Goal: Task Accomplishment & Management: Use online tool/utility

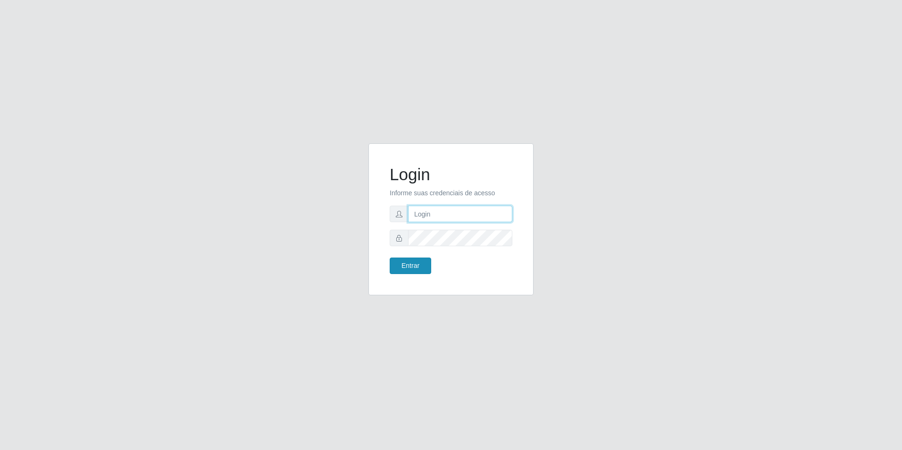
type input "[EMAIL_ADDRESS][DOMAIN_NAME]"
click at [414, 269] on button "Entrar" at bounding box center [411, 265] width 42 height 17
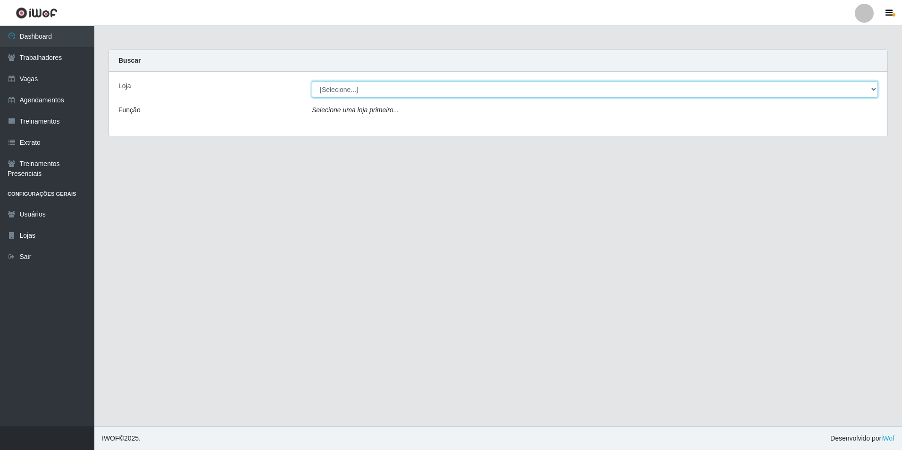
click at [412, 90] on select "[Selecione...] [GEOGRAPHIC_DATA] - [GEOGRAPHIC_DATA] - [GEOGRAPHIC_DATA] - [GEO…" at bounding box center [595, 89] width 566 height 17
select select "506"
click at [312, 81] on select "[Selecione...] [GEOGRAPHIC_DATA] - [GEOGRAPHIC_DATA] - [GEOGRAPHIC_DATA] - [GEO…" at bounding box center [595, 89] width 566 height 17
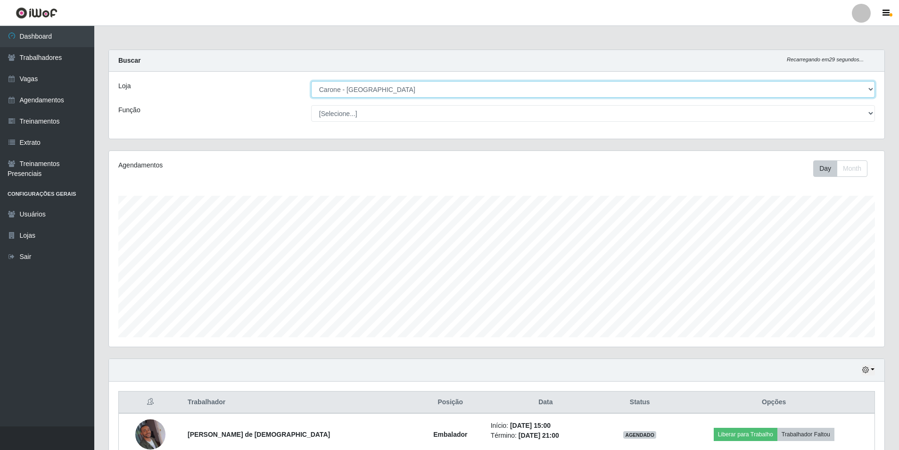
scroll to position [196, 776]
click at [381, 118] on select "[Selecione...] Embalador Embalador + Embalador ++ Repositor Repositor + Reposit…" at bounding box center [593, 113] width 564 height 17
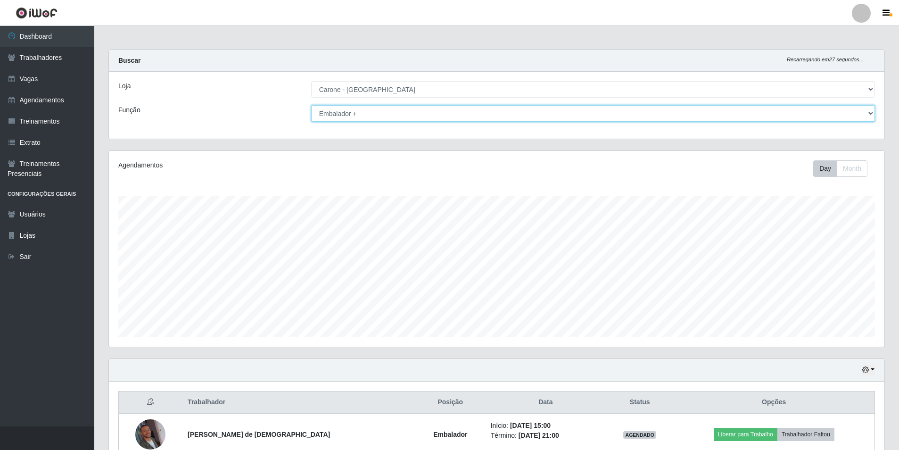
click at [311, 105] on select "[Selecione...] Embalador Embalador + Embalador ++ Repositor Repositor + Reposit…" at bounding box center [593, 113] width 564 height 17
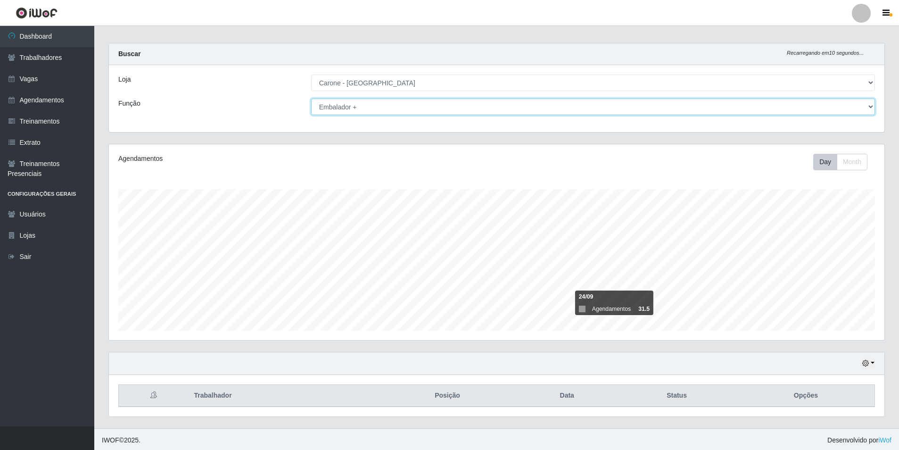
scroll to position [8, 0]
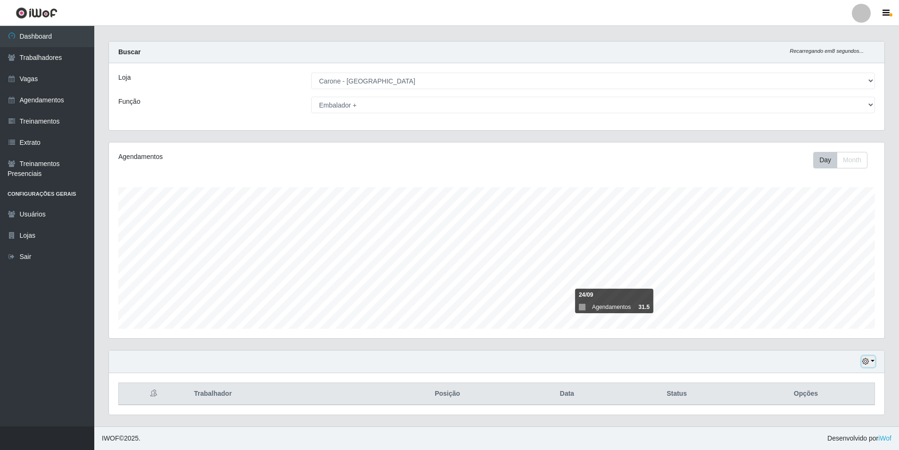
click at [872, 362] on button "button" at bounding box center [868, 361] width 13 height 11
click at [827, 330] on button "1 Semana" at bounding box center [837, 326] width 75 height 20
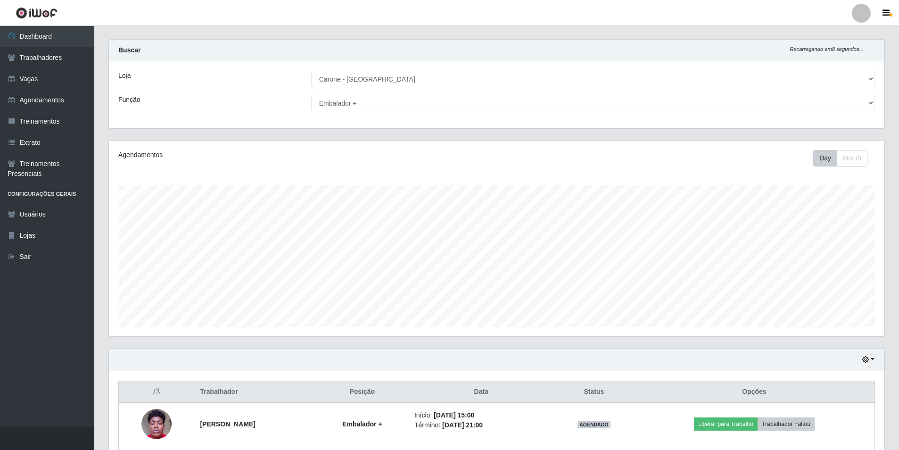
scroll to position [0, 0]
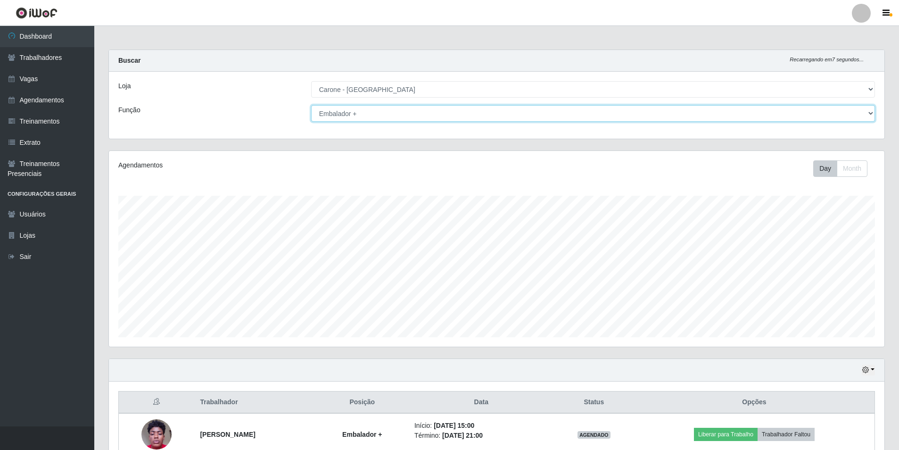
click at [525, 111] on select "[Selecione...] Embalador Embalador + Embalador ++ Repositor Repositor + Reposit…" at bounding box center [593, 113] width 564 height 17
click at [311, 105] on select "[Selecione...] Embalador Embalador + Embalador ++ Repositor Repositor + Reposit…" at bounding box center [593, 113] width 564 height 17
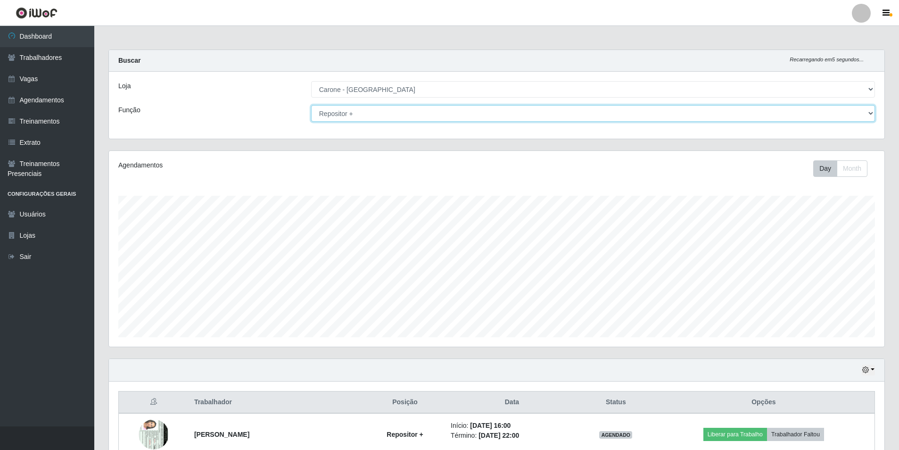
click at [447, 114] on select "[Selecione...] Embalador Embalador + Embalador ++ Repositor Repositor + Reposit…" at bounding box center [593, 113] width 564 height 17
select select "1"
click at [311, 105] on select "[Selecione...] Embalador Embalador + Embalador ++ Repositor Repositor + Reposit…" at bounding box center [593, 113] width 564 height 17
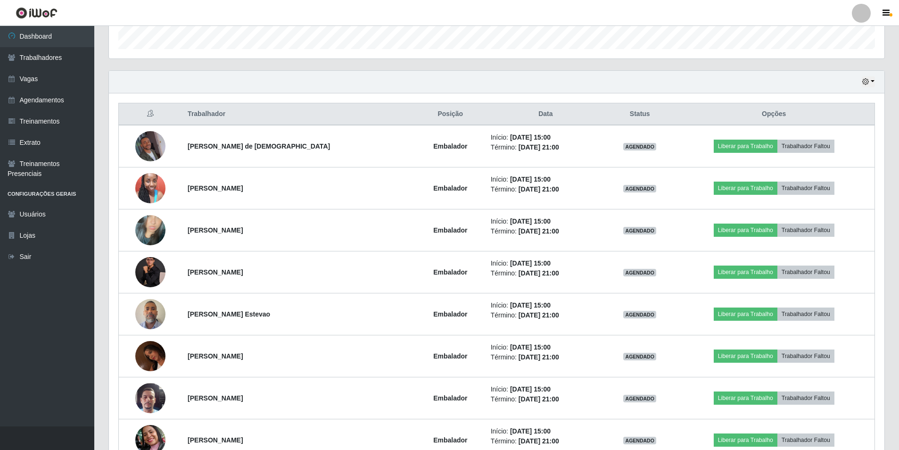
scroll to position [291, 0]
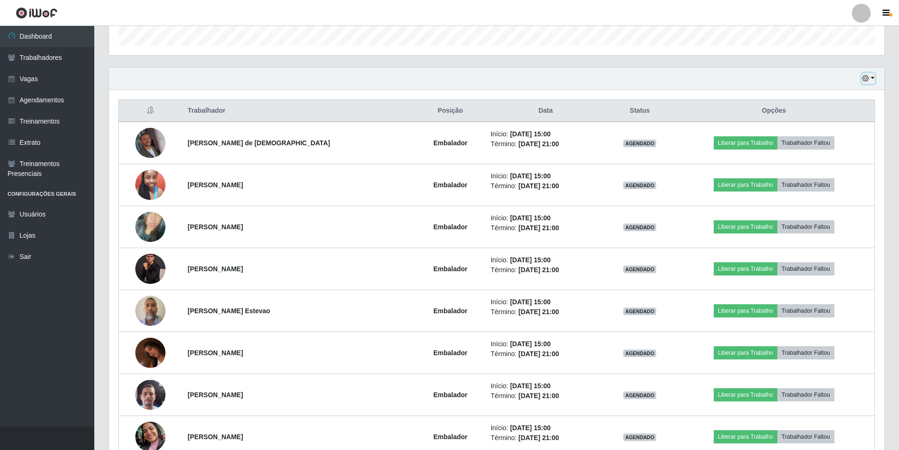
click at [875, 78] on button "button" at bounding box center [868, 78] width 13 height 11
click at [837, 100] on button "Hoje" at bounding box center [837, 95] width 75 height 20
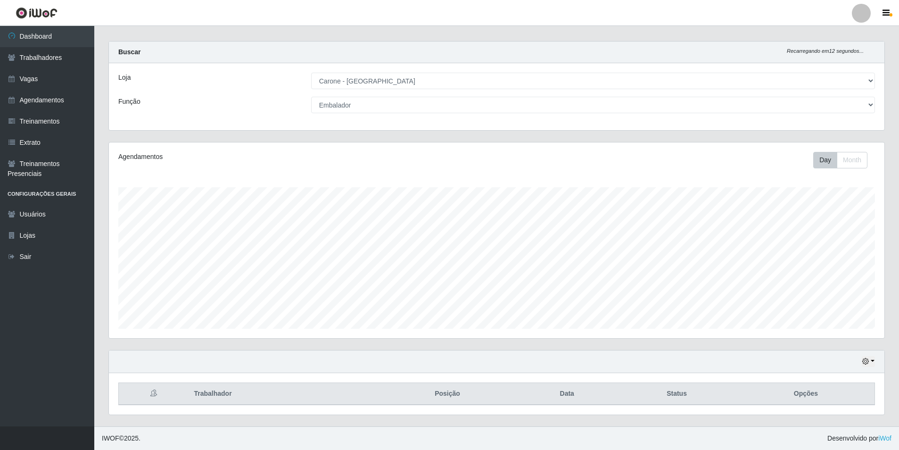
scroll to position [134, 0]
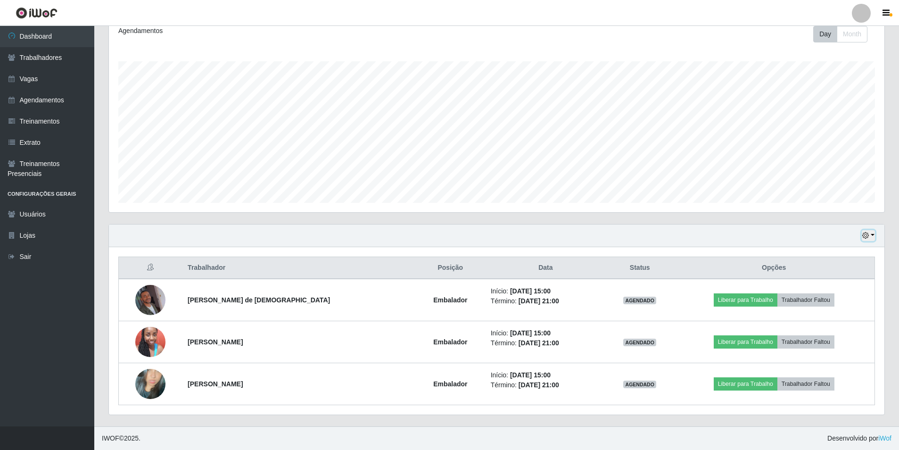
click at [873, 235] on button "button" at bounding box center [868, 235] width 13 height 11
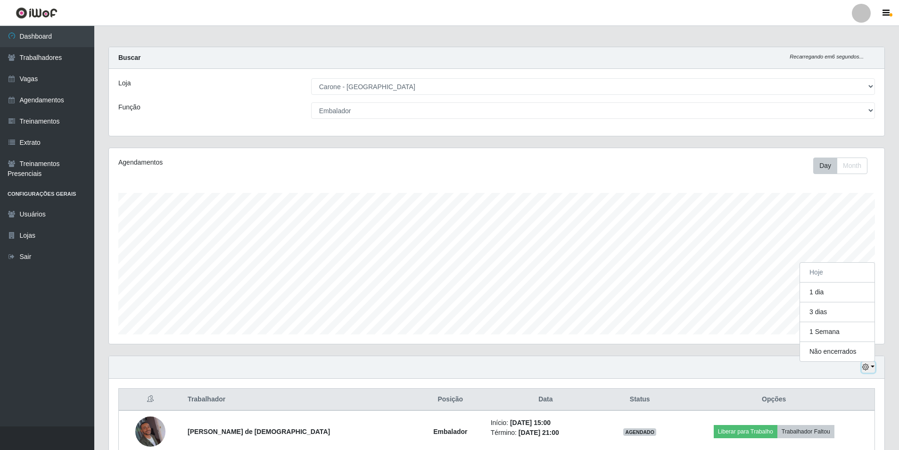
scroll to position [0, 0]
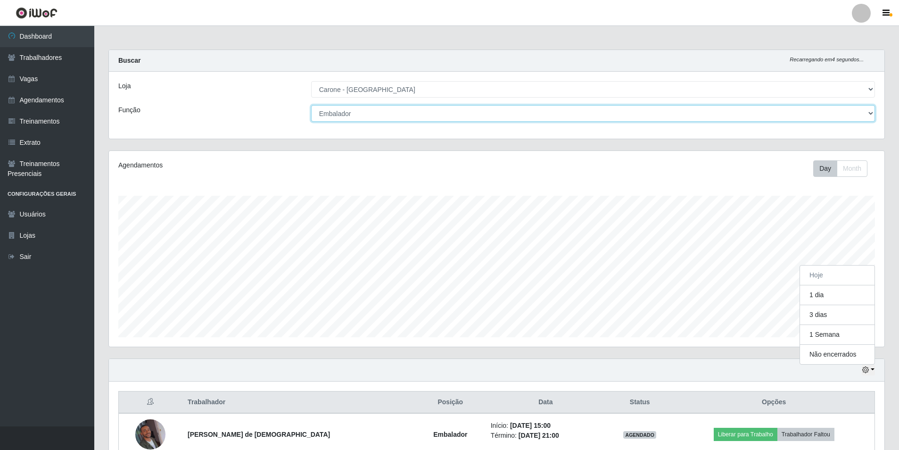
click at [403, 115] on select "[Selecione...] Embalador Embalador + Embalador ++ Repositor Repositor + Reposit…" at bounding box center [593, 113] width 564 height 17
click at [311, 105] on select "[Selecione...] Embalador Embalador + Embalador ++ Repositor Repositor + Reposit…" at bounding box center [593, 113] width 564 height 17
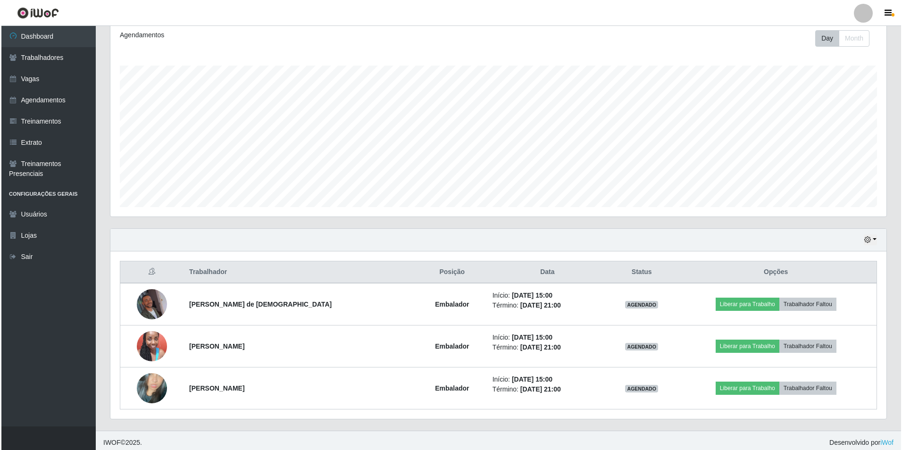
scroll to position [134, 0]
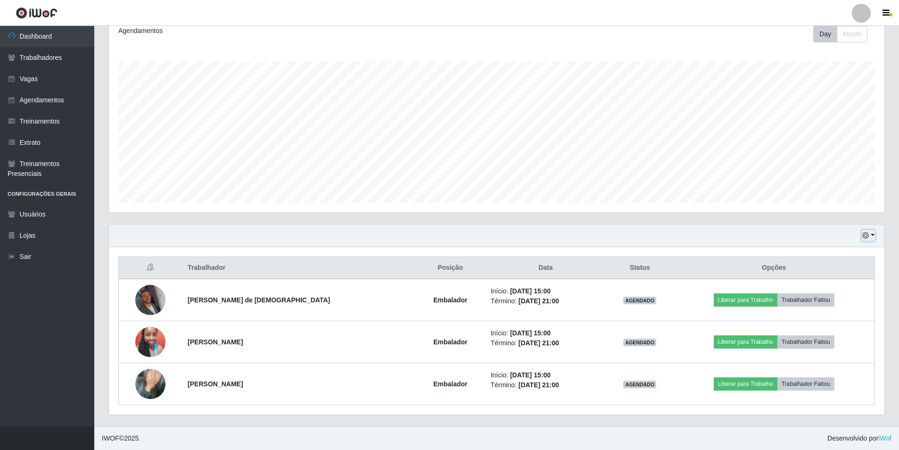
click at [873, 236] on button "button" at bounding box center [868, 235] width 13 height 11
click at [372, 430] on footer "IWOF © 2025 . Desenvolvido por iWof" at bounding box center [496, 438] width 805 height 24
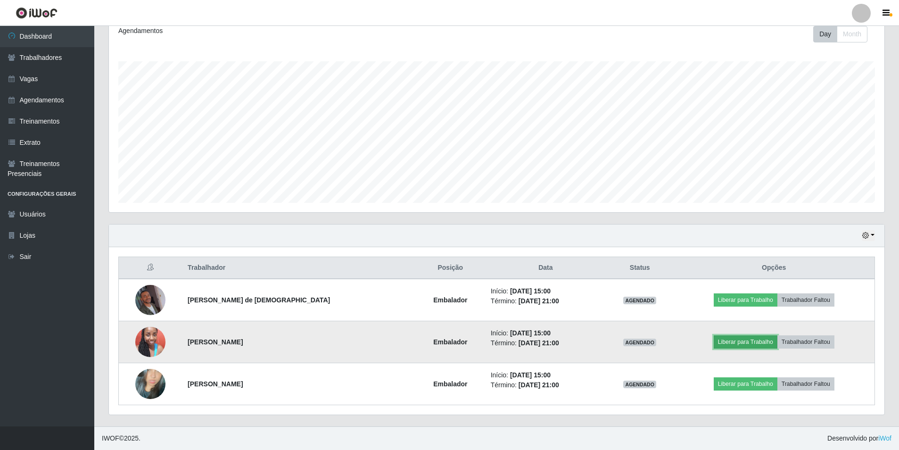
click at [750, 340] on button "Liberar para Trabalho" at bounding box center [746, 341] width 64 height 13
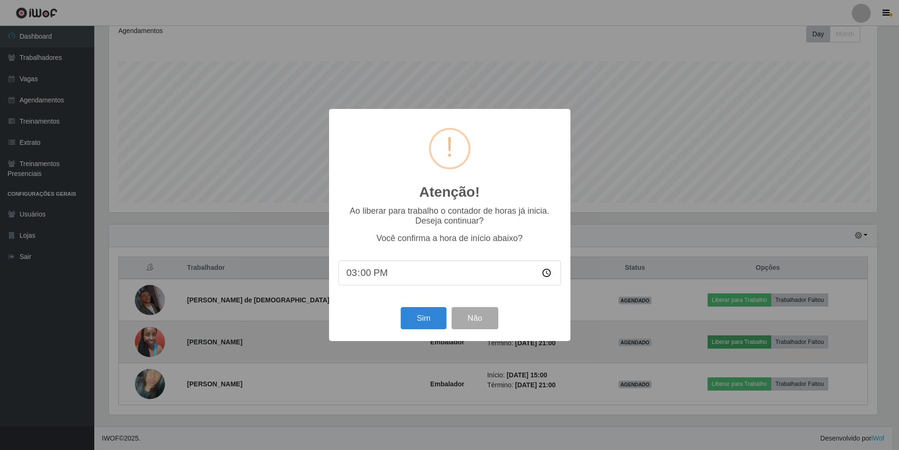
scroll to position [196, 771]
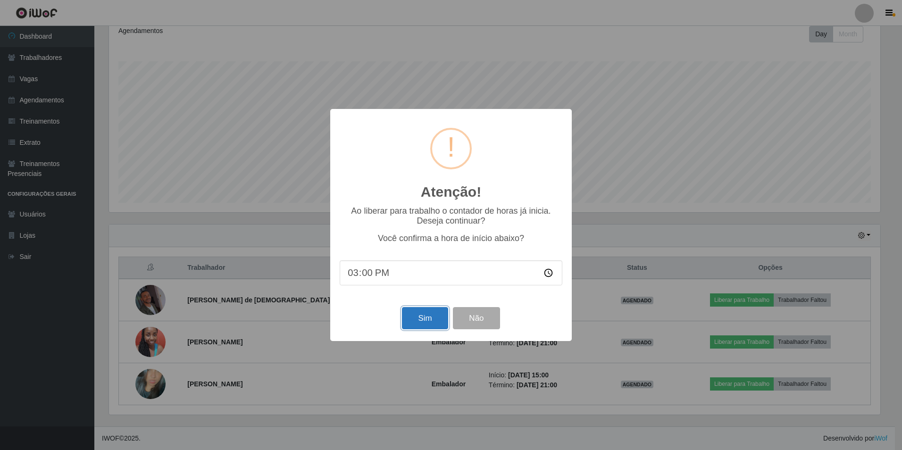
click at [419, 319] on button "Sim" at bounding box center [425, 318] width 46 height 22
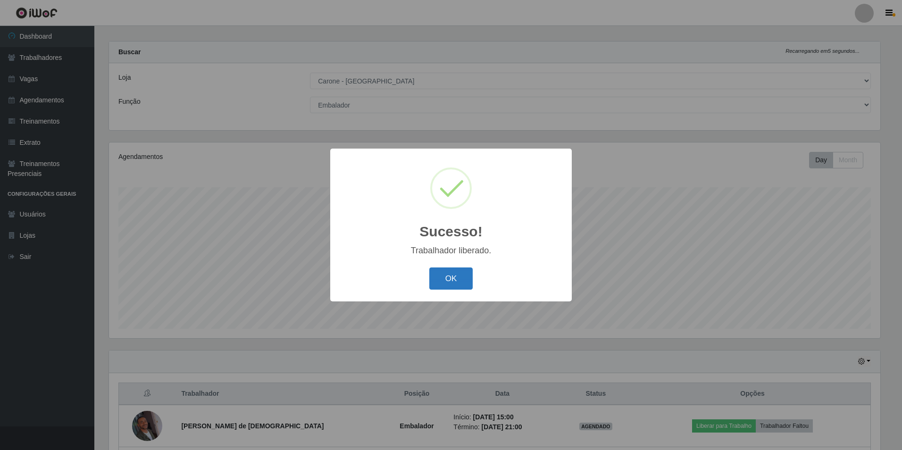
click at [457, 282] on button "OK" at bounding box center [451, 278] width 44 height 22
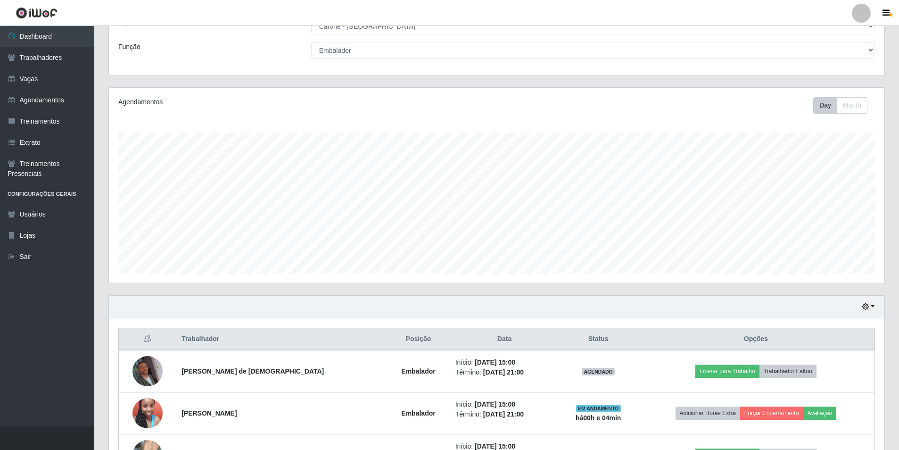
scroll to position [134, 0]
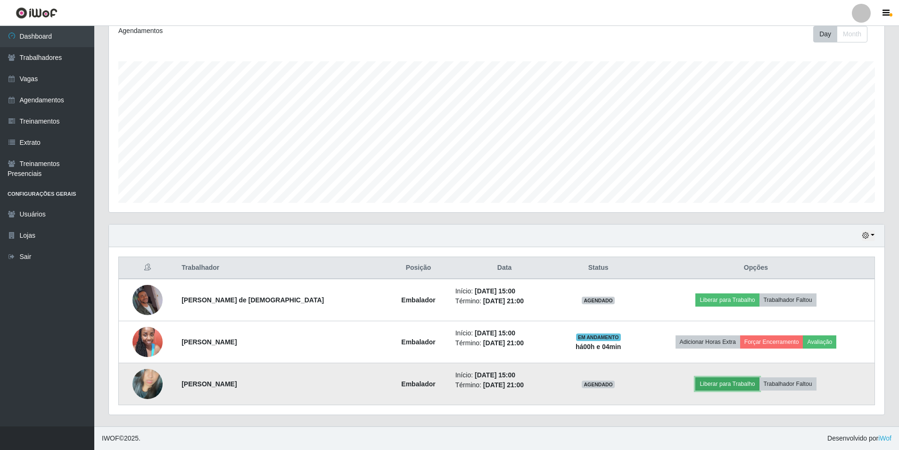
click at [706, 385] on button "Liberar para Trabalho" at bounding box center [728, 383] width 64 height 13
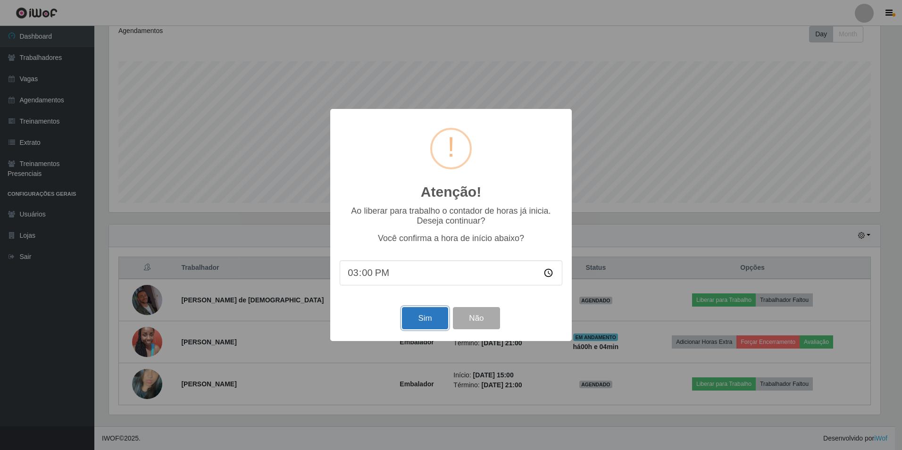
click at [413, 321] on button "Sim" at bounding box center [425, 318] width 46 height 22
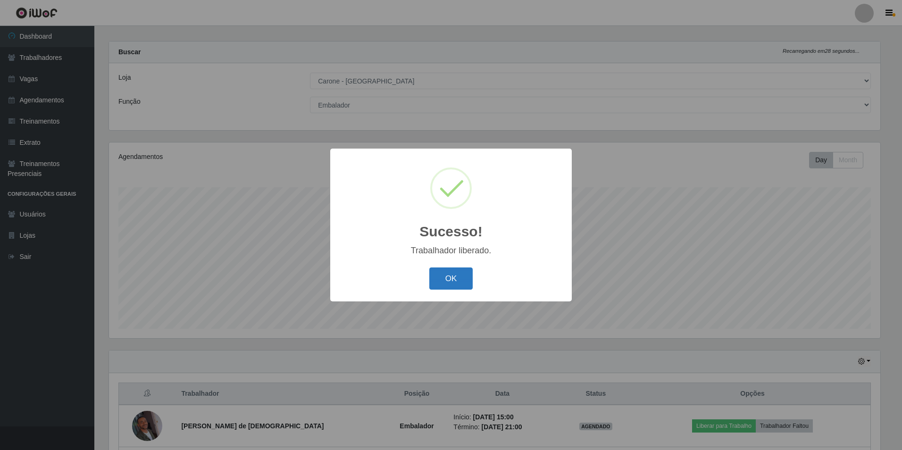
click at [453, 283] on button "OK" at bounding box center [451, 278] width 44 height 22
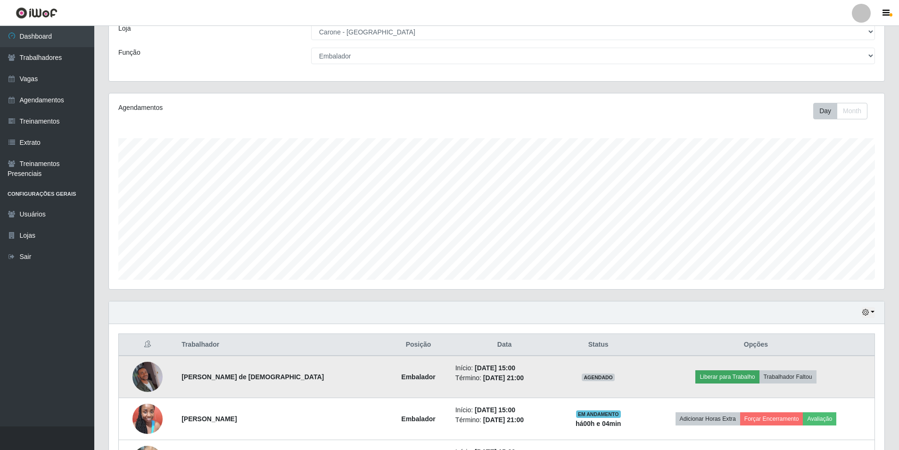
scroll to position [134, 0]
